Goal: Task Accomplishment & Management: Use online tool/utility

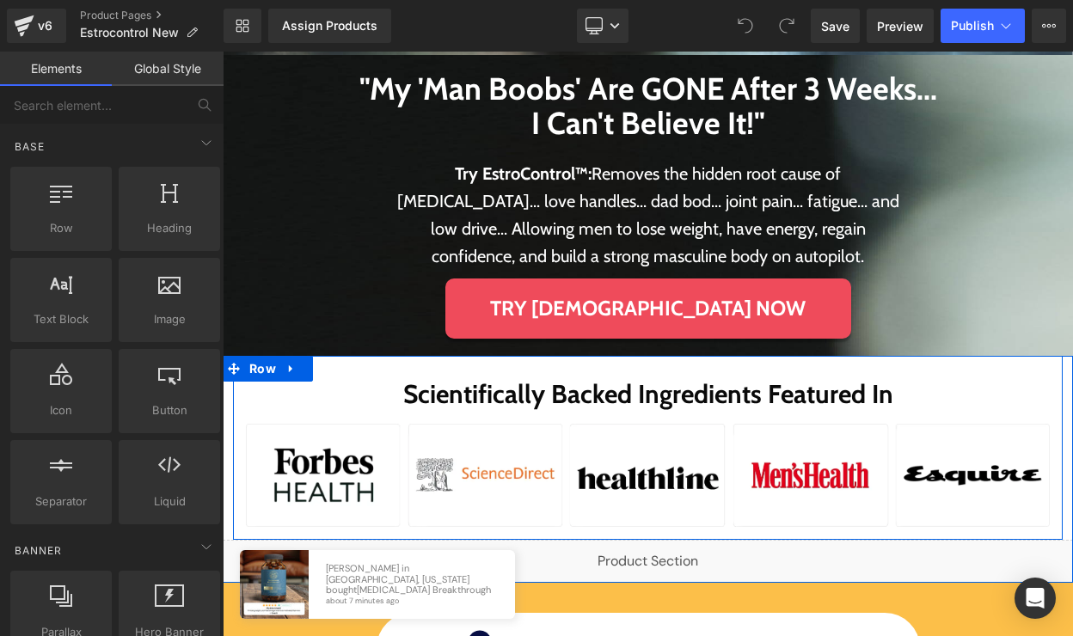
scroll to position [384, 0]
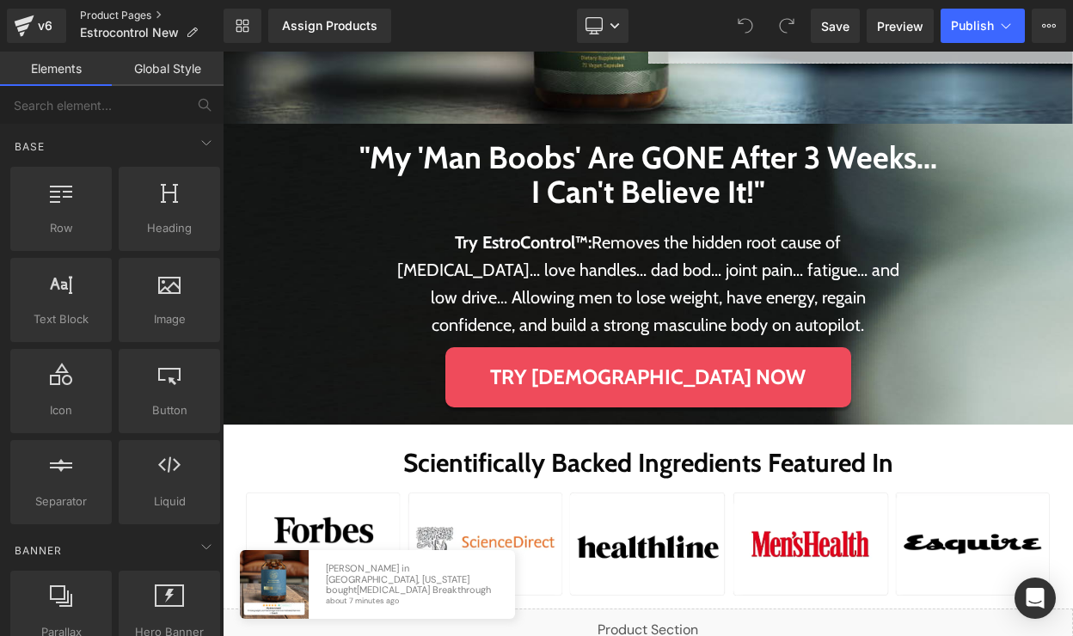
click at [81, 16] on link "Product Pages" at bounding box center [152, 16] width 144 height 14
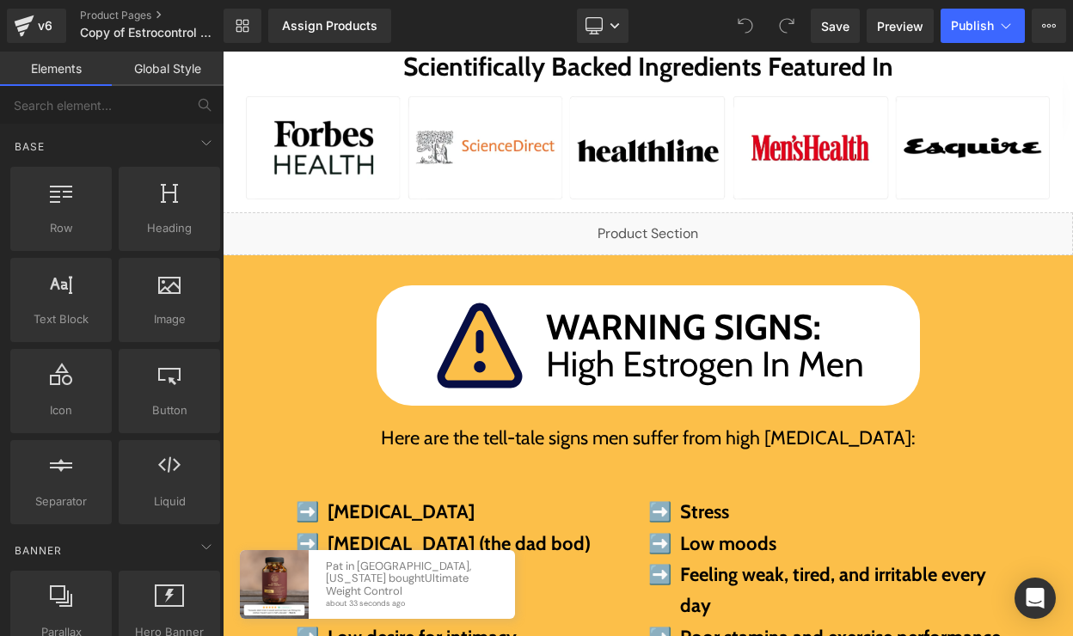
scroll to position [781, 0]
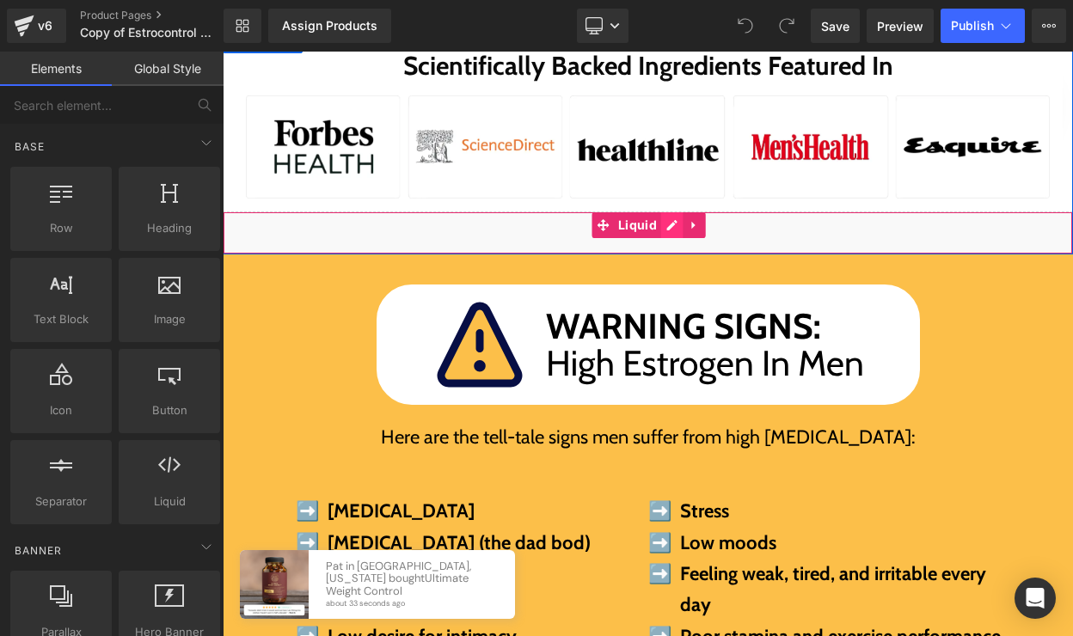
click at [669, 229] on div "Liquid" at bounding box center [648, 232] width 850 height 43
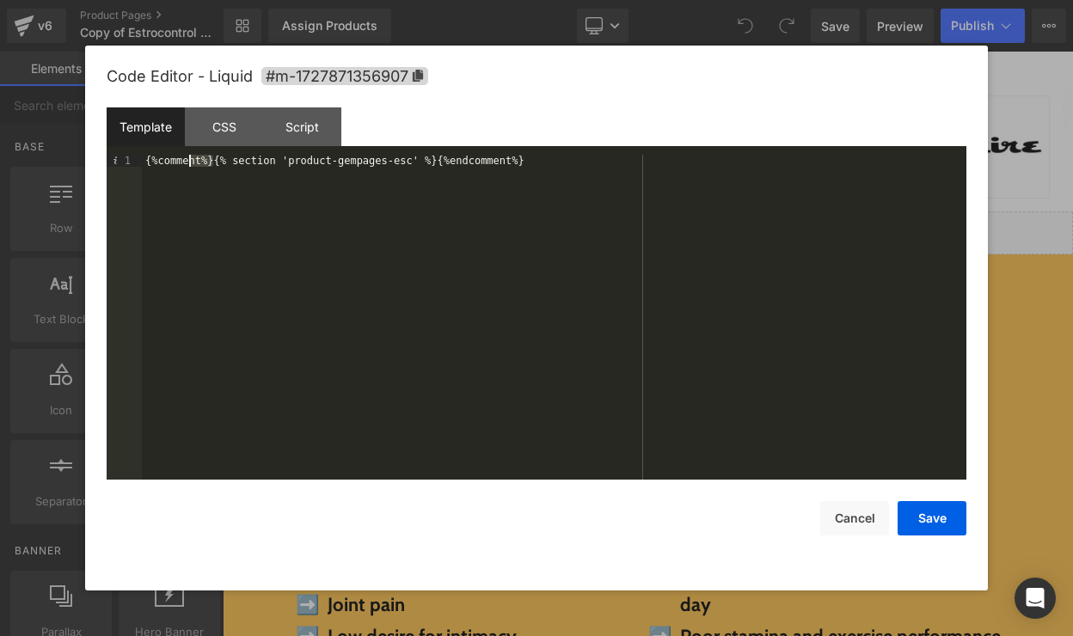
drag, startPoint x: 215, startPoint y: 162, endPoint x: 126, endPoint y: 168, distance: 88.7
click at [131, 168] on pre "1 {%comment%}{% section 'product-gempages-esc' %}{%endcomment%} XXXXXXXXXXXXXXX…" at bounding box center [536, 317] width 859 height 325
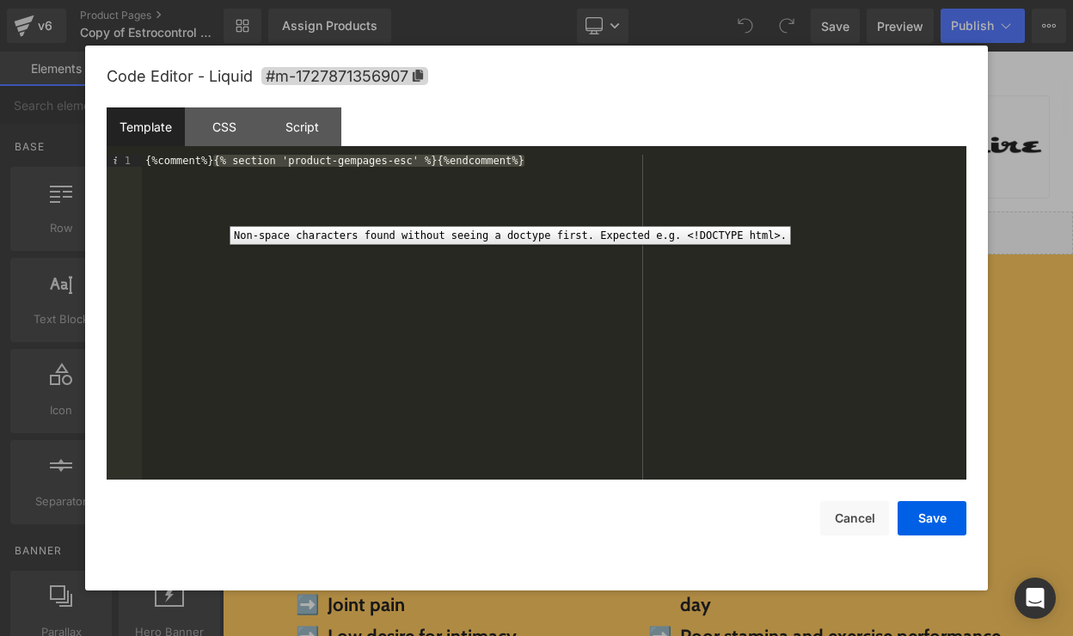
click at [211, 162] on div "{%comment%}{% section 'product-gempages-esc' %}{%endcomment%}" at bounding box center [554, 329] width 824 height 349
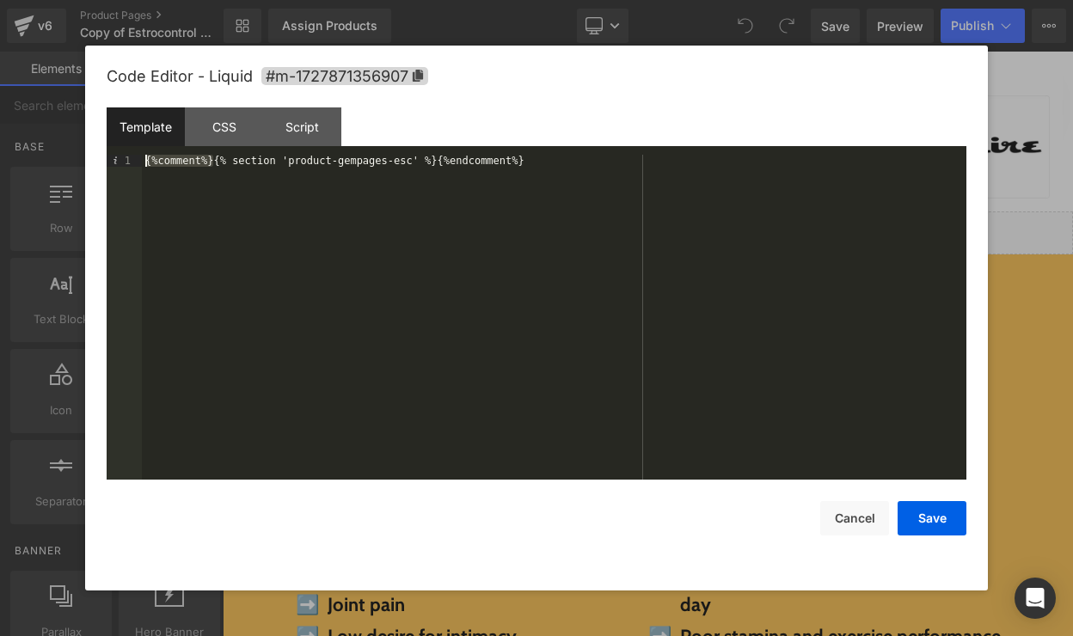
drag, startPoint x: 215, startPoint y: 161, endPoint x: 113, endPoint y: 161, distance: 102.3
click at [113, 161] on pre "1 {%comment%}{% section 'product-gempages-esc' %}{%endcomment%} XXXXXXXXXXXXXXX…" at bounding box center [536, 317] width 859 height 325
drag, startPoint x: 469, startPoint y: 157, endPoint x: 370, endPoint y: 156, distance: 98.8
click at [370, 156] on div "{% section 'product-gempages-esc' %}{%endcomment%}" at bounding box center [554, 329] width 824 height 349
click at [935, 523] on button "Save" at bounding box center [931, 518] width 69 height 34
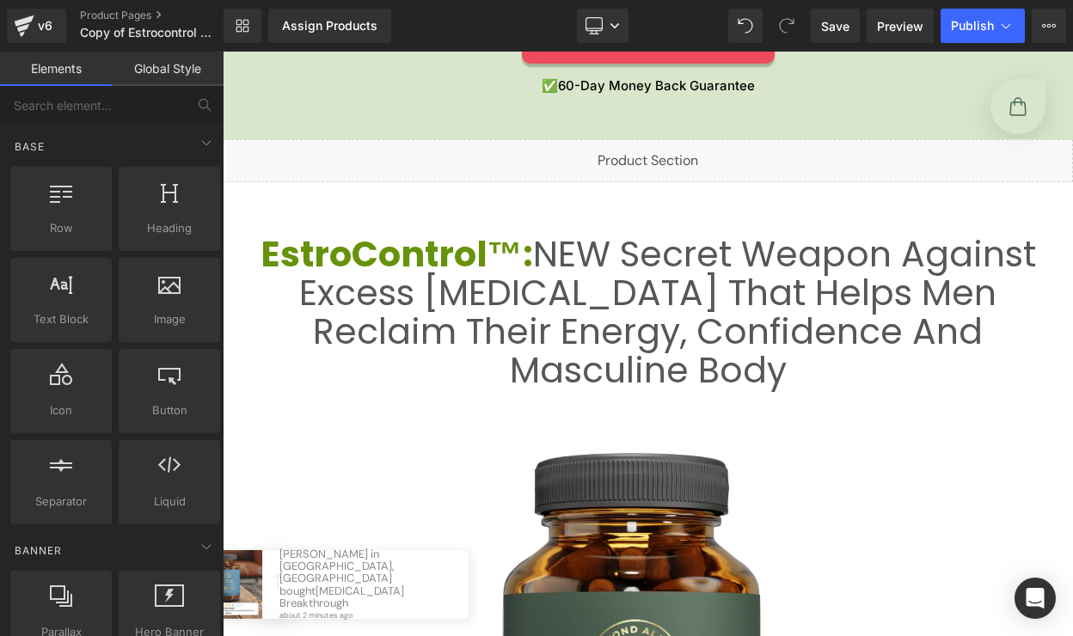
scroll to position [3068, 0]
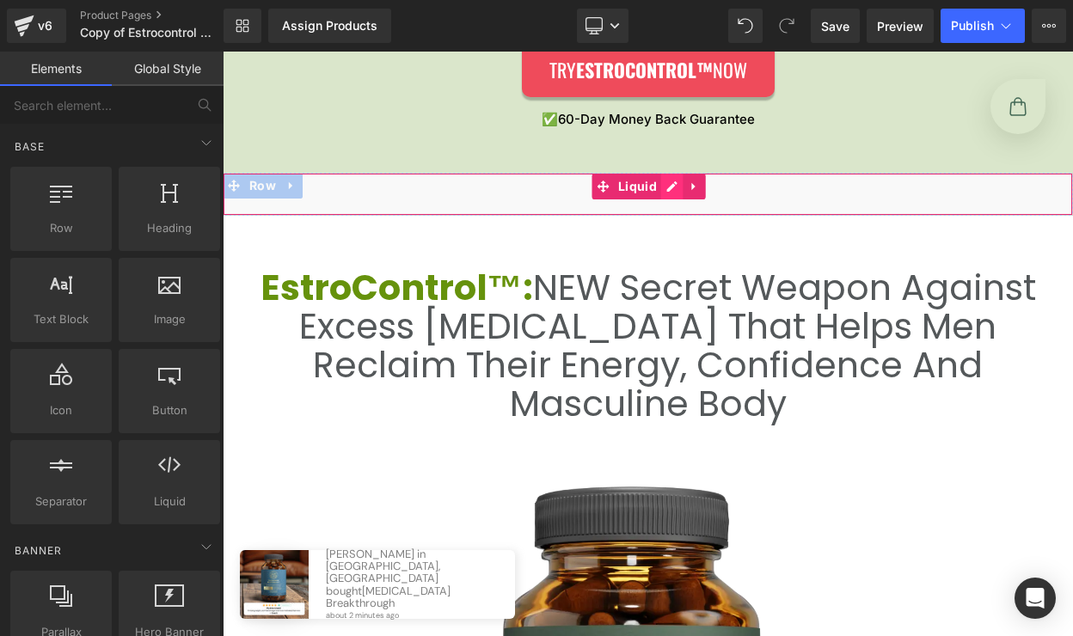
click at [668, 187] on div "Liquid" at bounding box center [648, 194] width 850 height 43
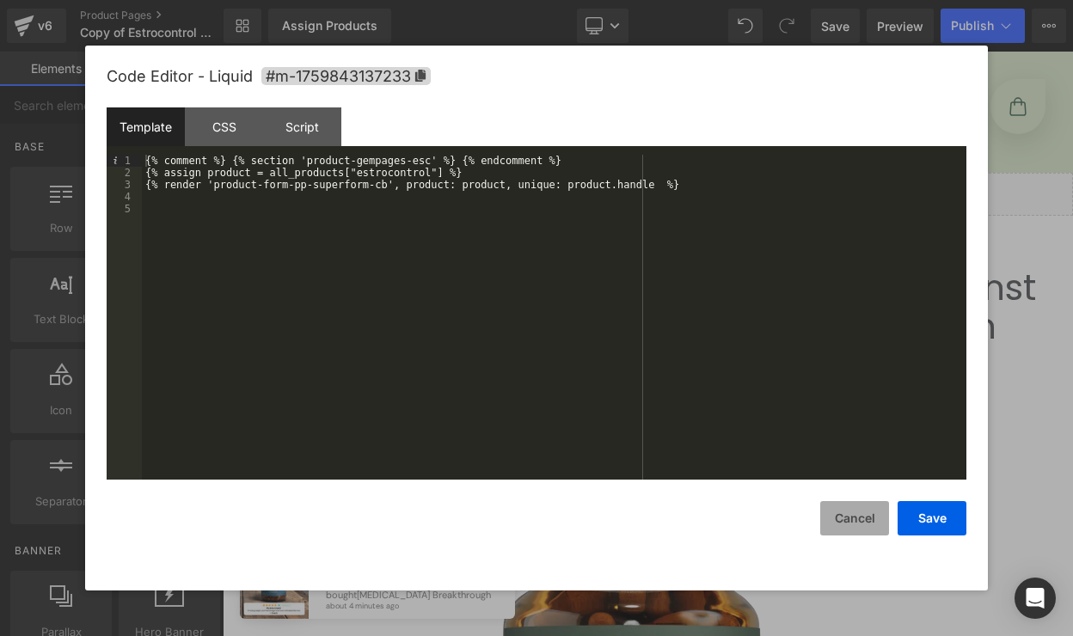
click at [883, 511] on button "Cancel" at bounding box center [854, 518] width 69 height 34
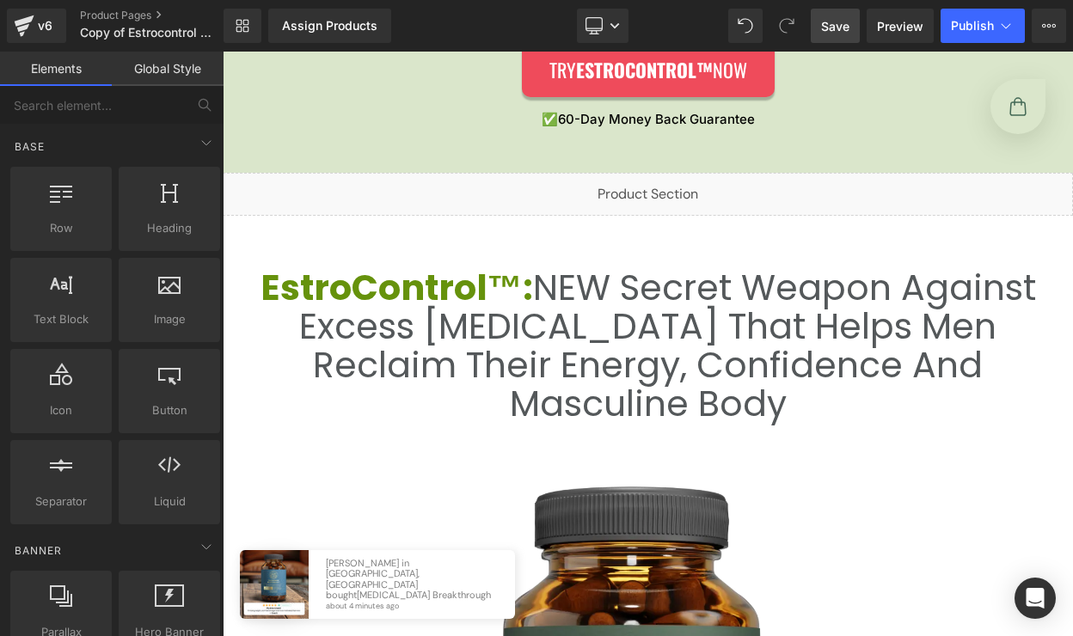
click at [841, 36] on link "Save" at bounding box center [834, 26] width 49 height 34
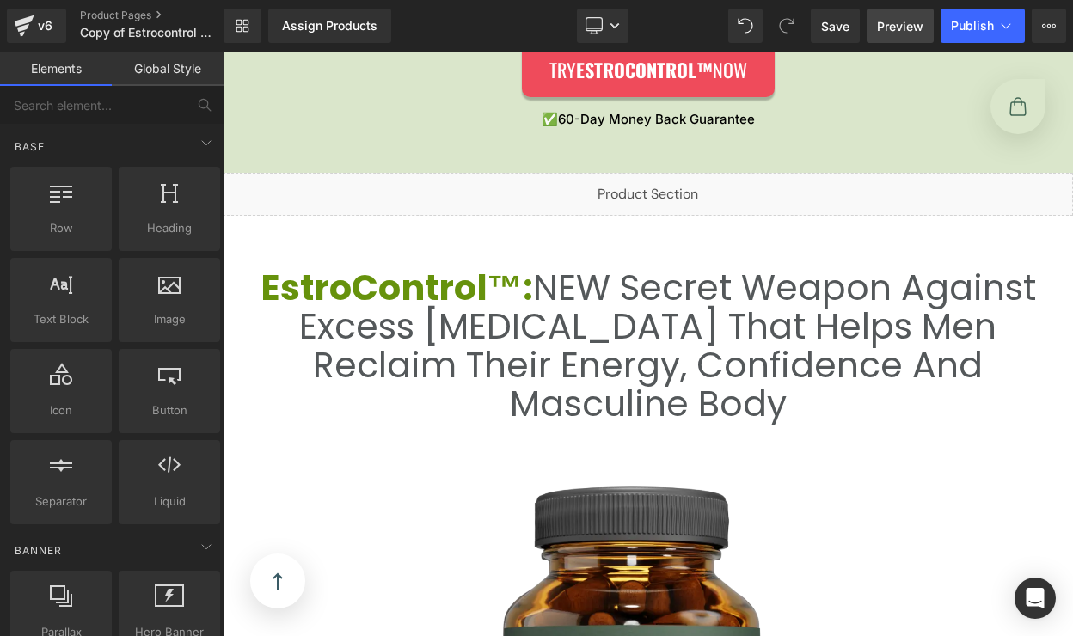
click at [897, 25] on span "Preview" at bounding box center [900, 26] width 46 height 18
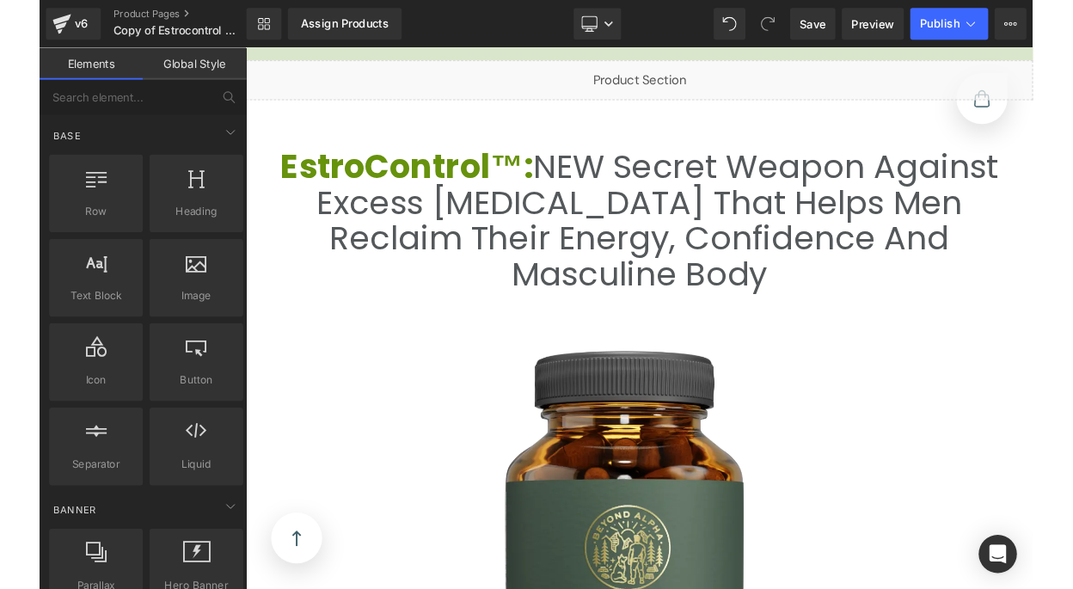
scroll to position [3038, 0]
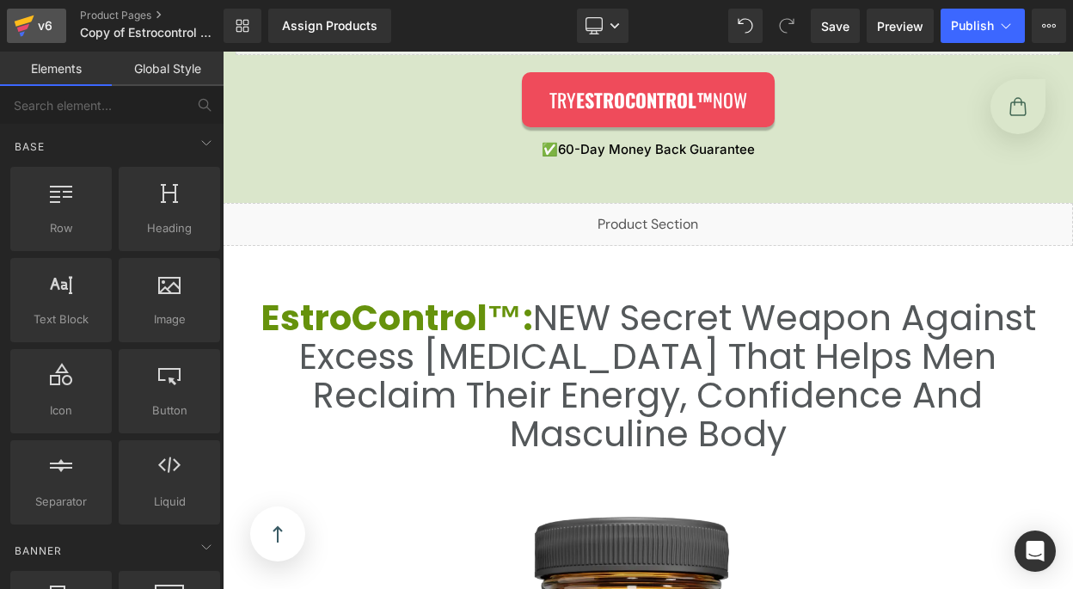
click at [52, 22] on div "v6" at bounding box center [44, 26] width 21 height 22
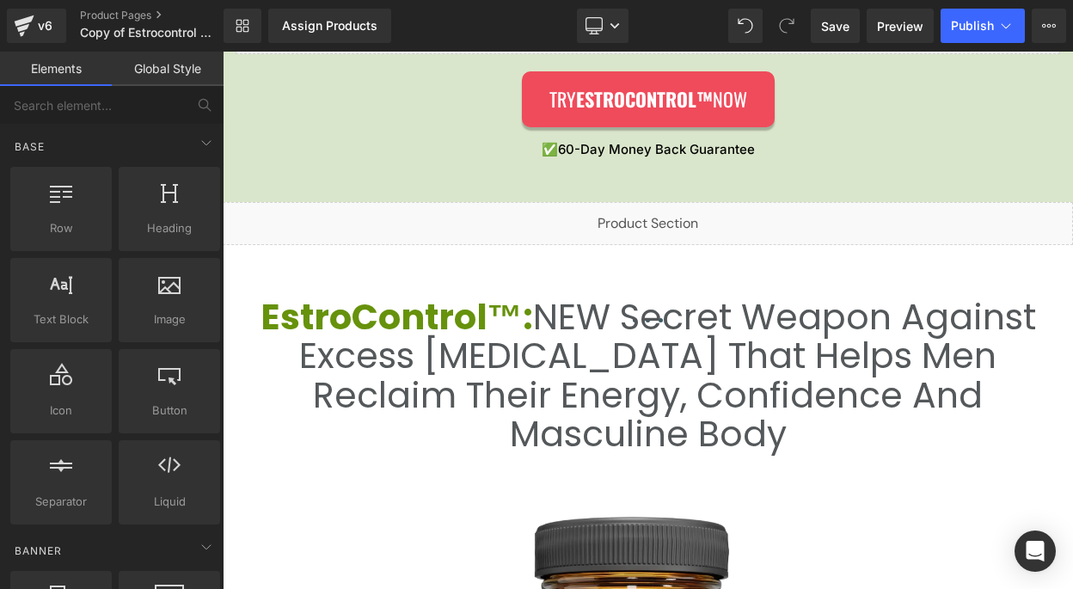
scroll to position [0, 0]
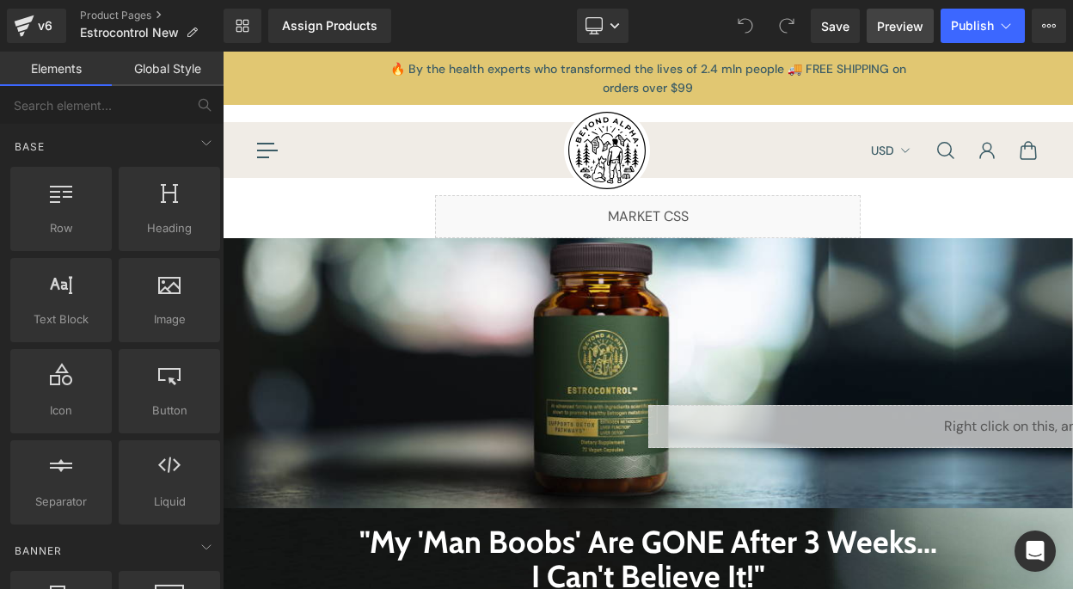
click at [913, 28] on span "Preview" at bounding box center [900, 26] width 46 height 18
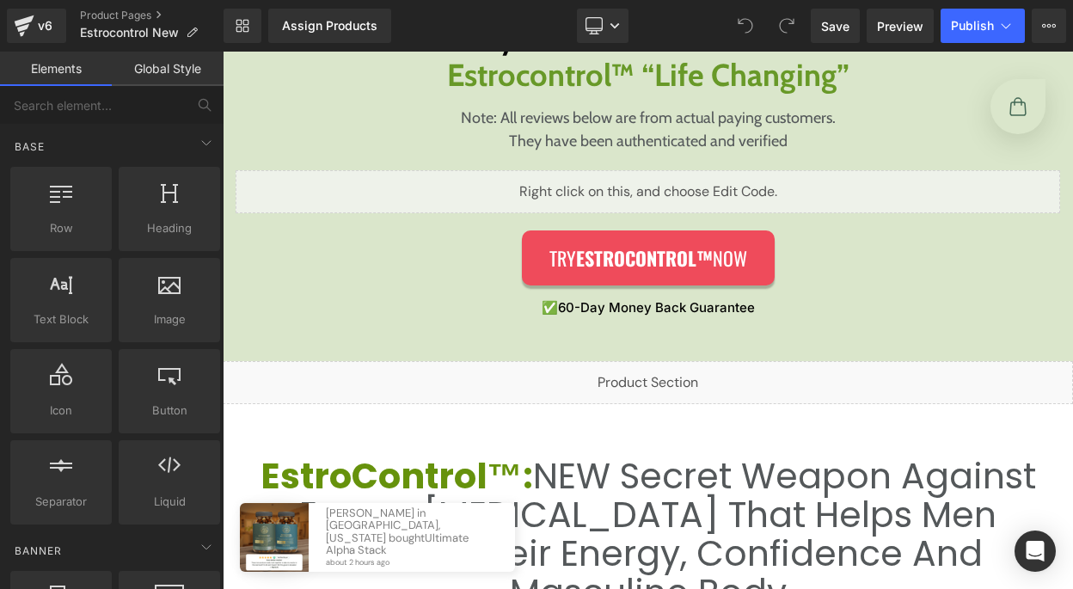
scroll to position [2872, 0]
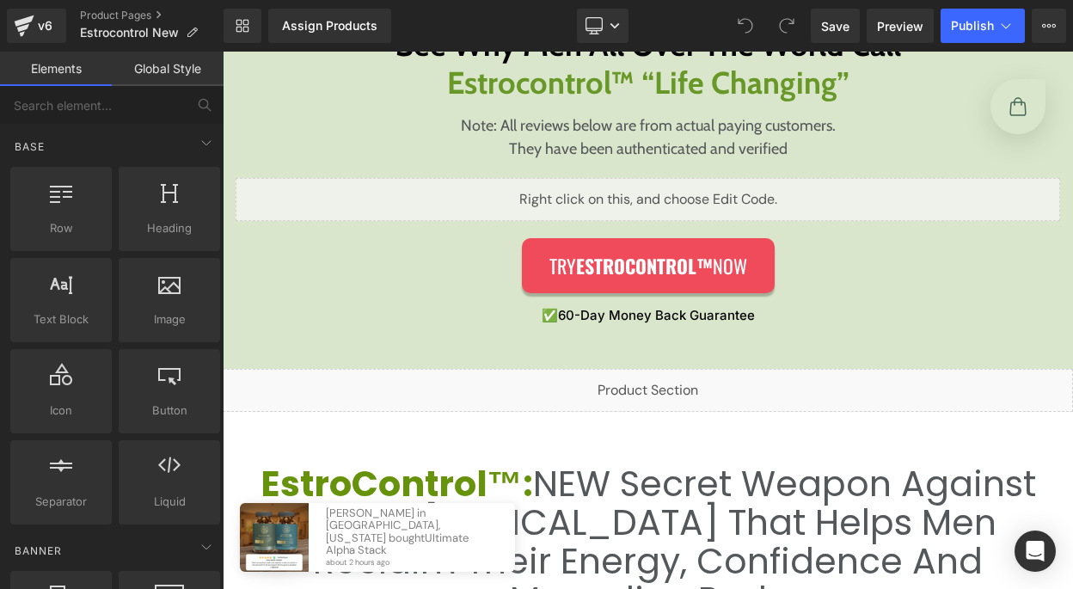
click at [652, 384] on div "Liquid" at bounding box center [648, 390] width 850 height 43
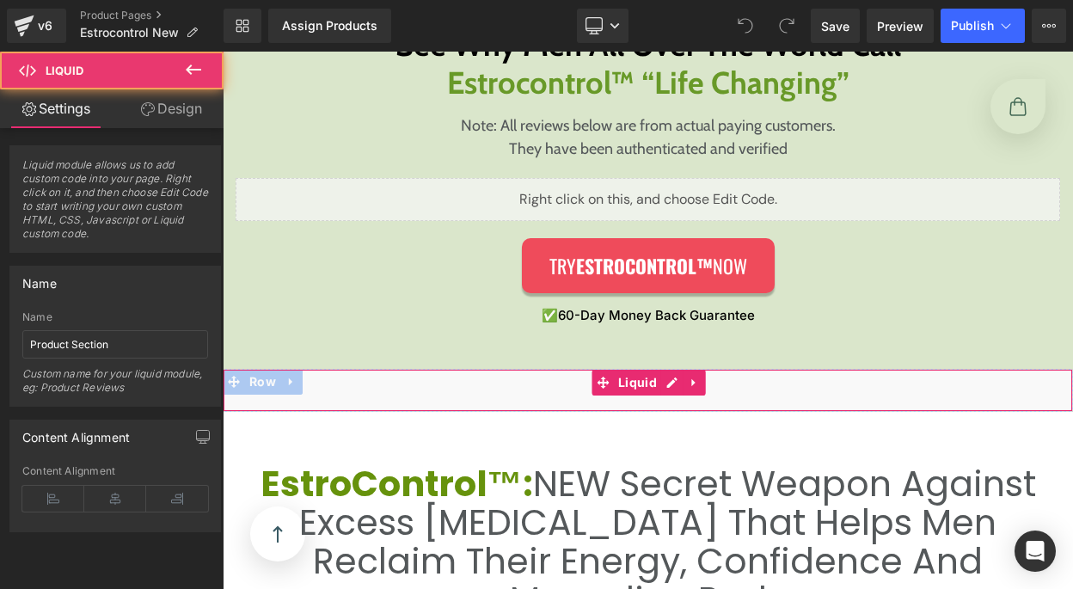
click at [662, 385] on div "Liquid" at bounding box center [648, 390] width 850 height 43
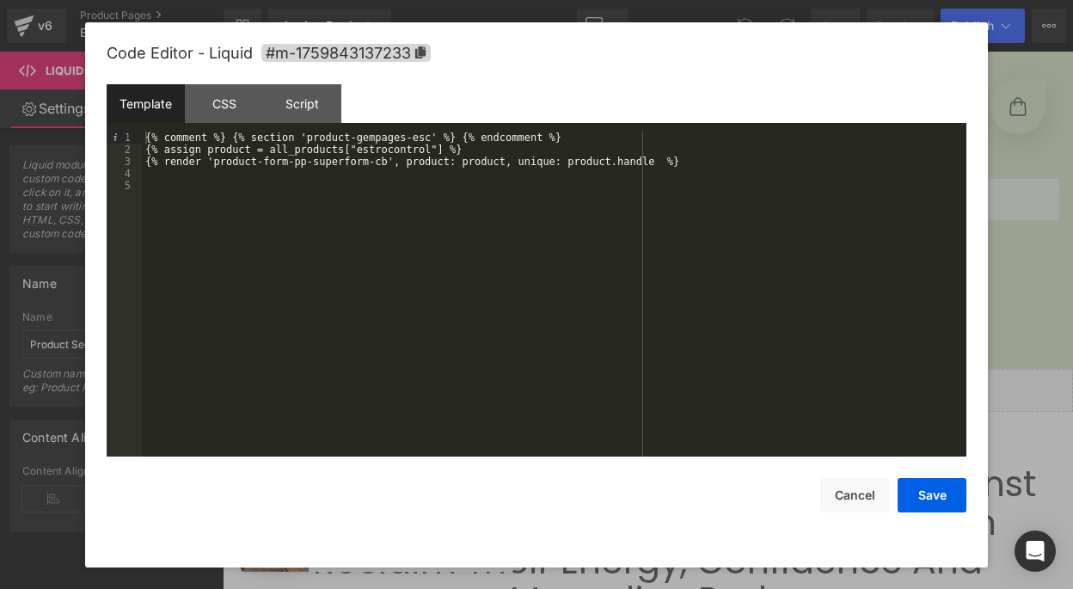
click at [743, 153] on div "{% comment %} {% section 'product-gempages-esc' %} {% endcomment %} {% assign p…" at bounding box center [554, 305] width 824 height 349
click at [946, 498] on button "Save" at bounding box center [931, 495] width 69 height 34
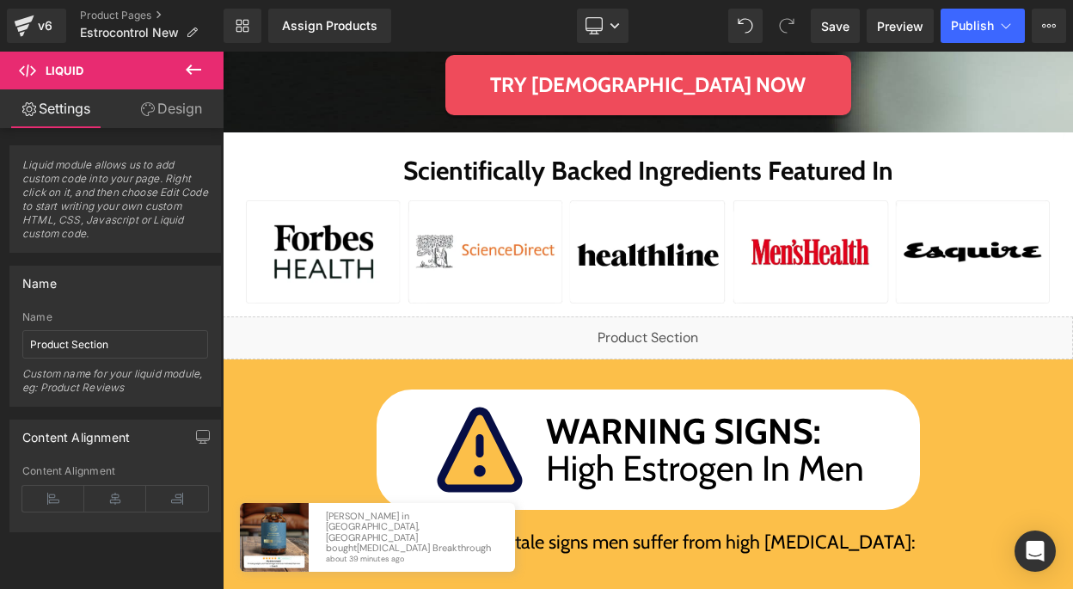
scroll to position [676, 0]
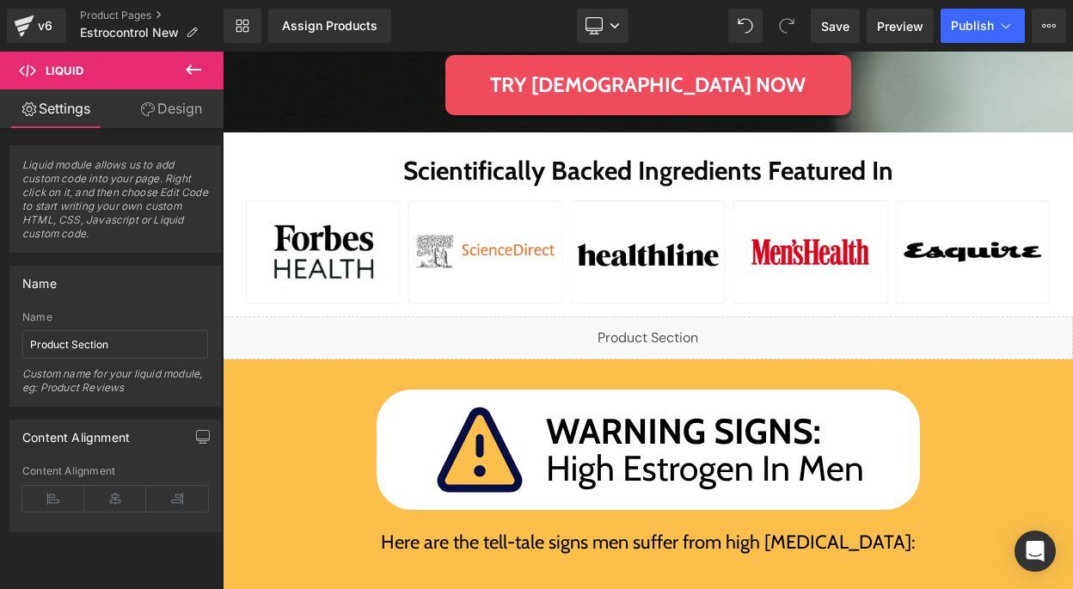
click at [669, 327] on div "Liquid" at bounding box center [648, 337] width 850 height 43
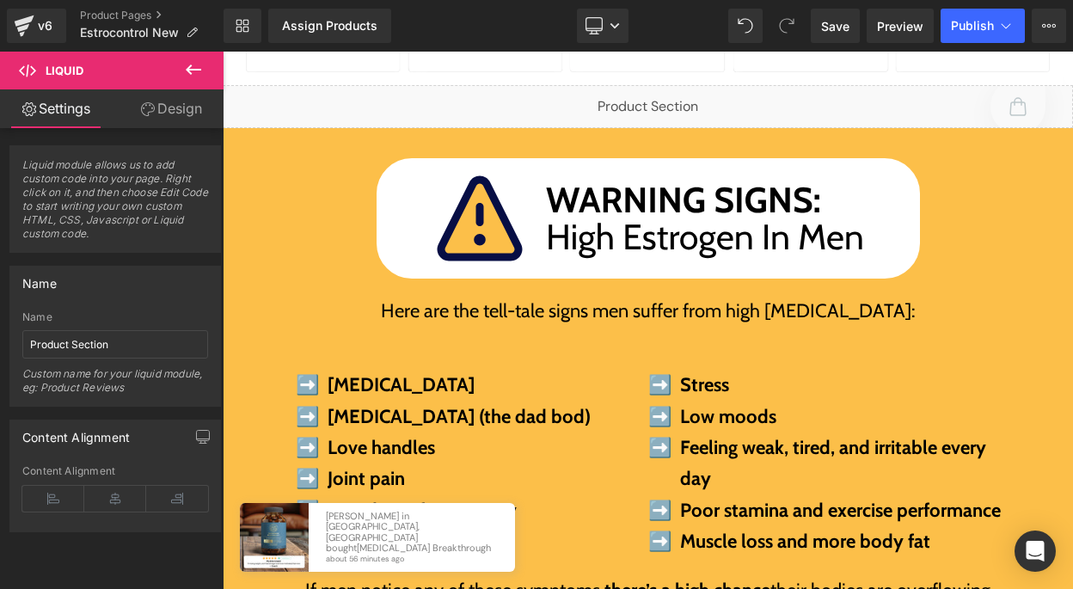
scroll to position [908, 0]
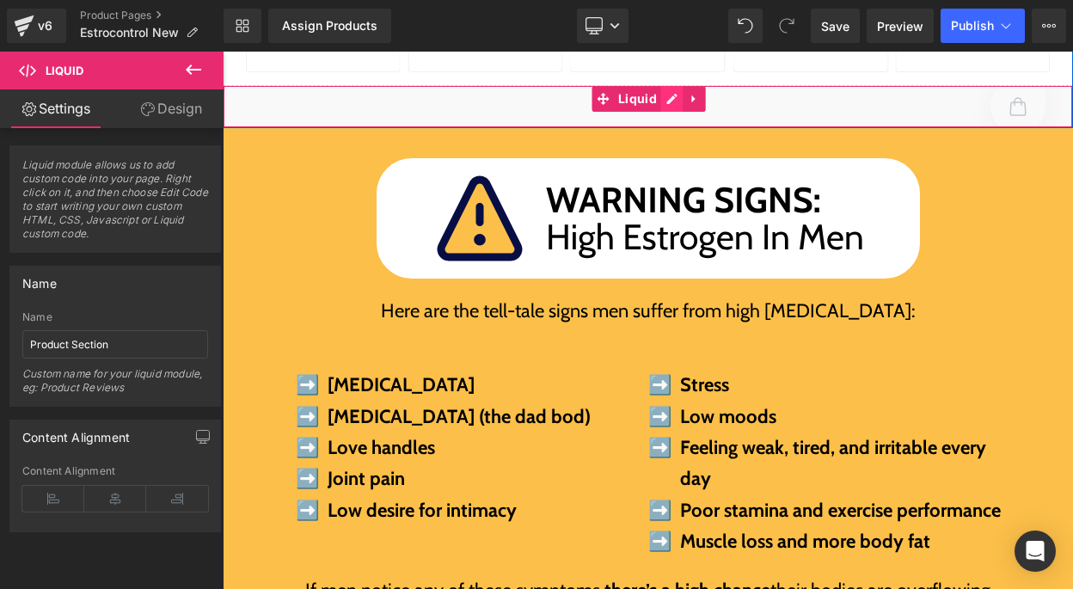
click at [663, 100] on div "Liquid" at bounding box center [648, 106] width 850 height 43
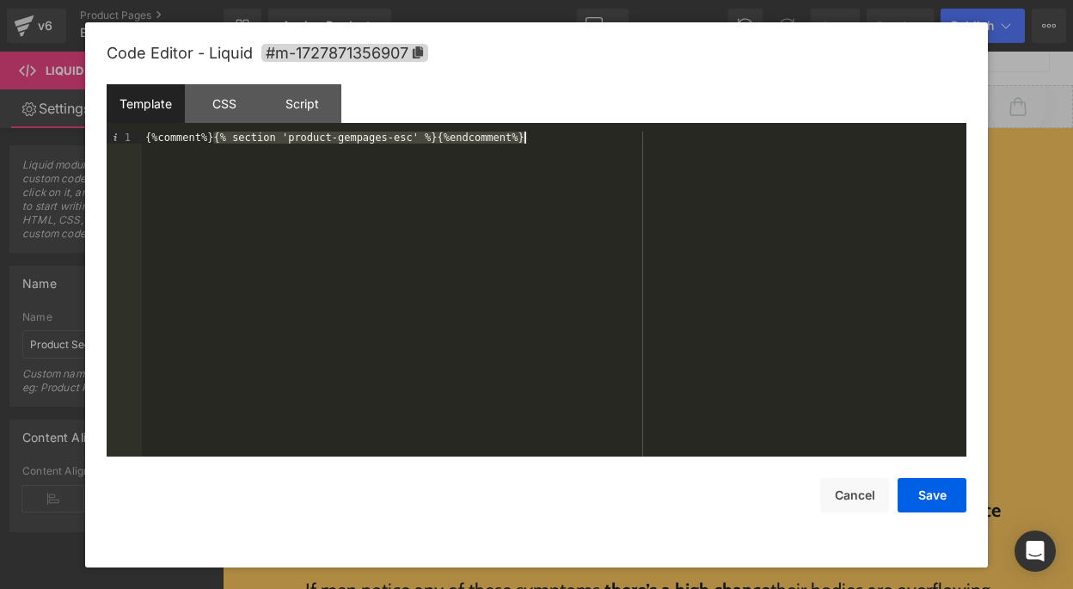
drag, startPoint x: 211, startPoint y: 141, endPoint x: 101, endPoint y: 143, distance: 109.2
click at [101, 143] on div "Code Editor - Liquid #m-1727871356907 Template CSS Script Data 1 {%comment%}{% …" at bounding box center [536, 294] width 902 height 545
drag, startPoint x: 458, startPoint y: 141, endPoint x: 371, endPoint y: 138, distance: 86.8
click at [371, 138] on div "{% section 'product-gempages-esc' %}{%endcomment%}" at bounding box center [554, 305] width 824 height 349
click at [919, 499] on button "Save" at bounding box center [931, 495] width 69 height 34
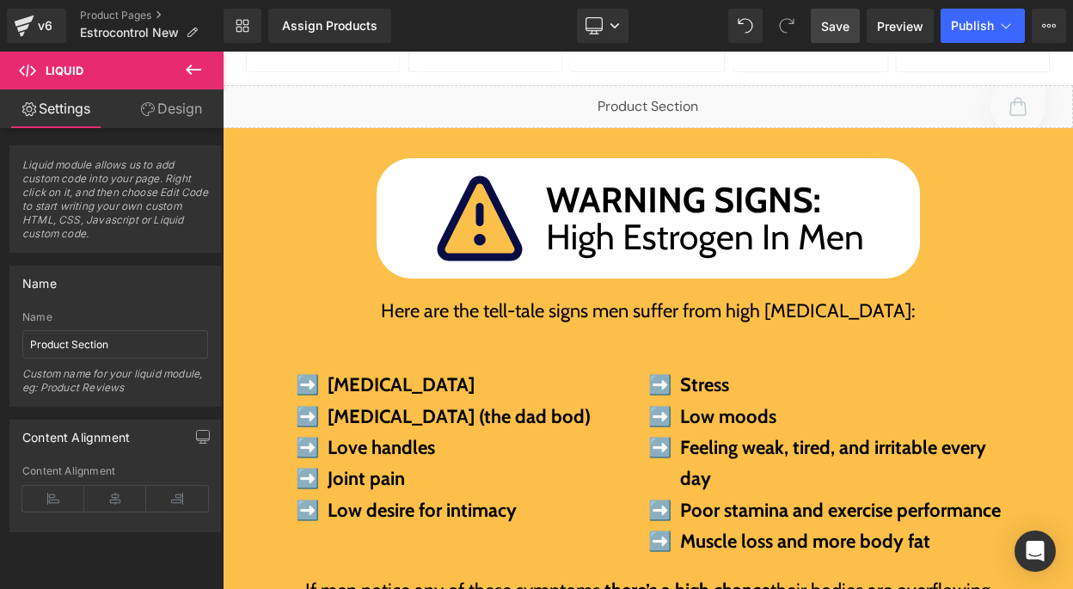
click at [849, 36] on link "Save" at bounding box center [834, 26] width 49 height 34
click at [912, 28] on span "Preview" at bounding box center [900, 26] width 46 height 18
